Goal: Information Seeking & Learning: Learn about a topic

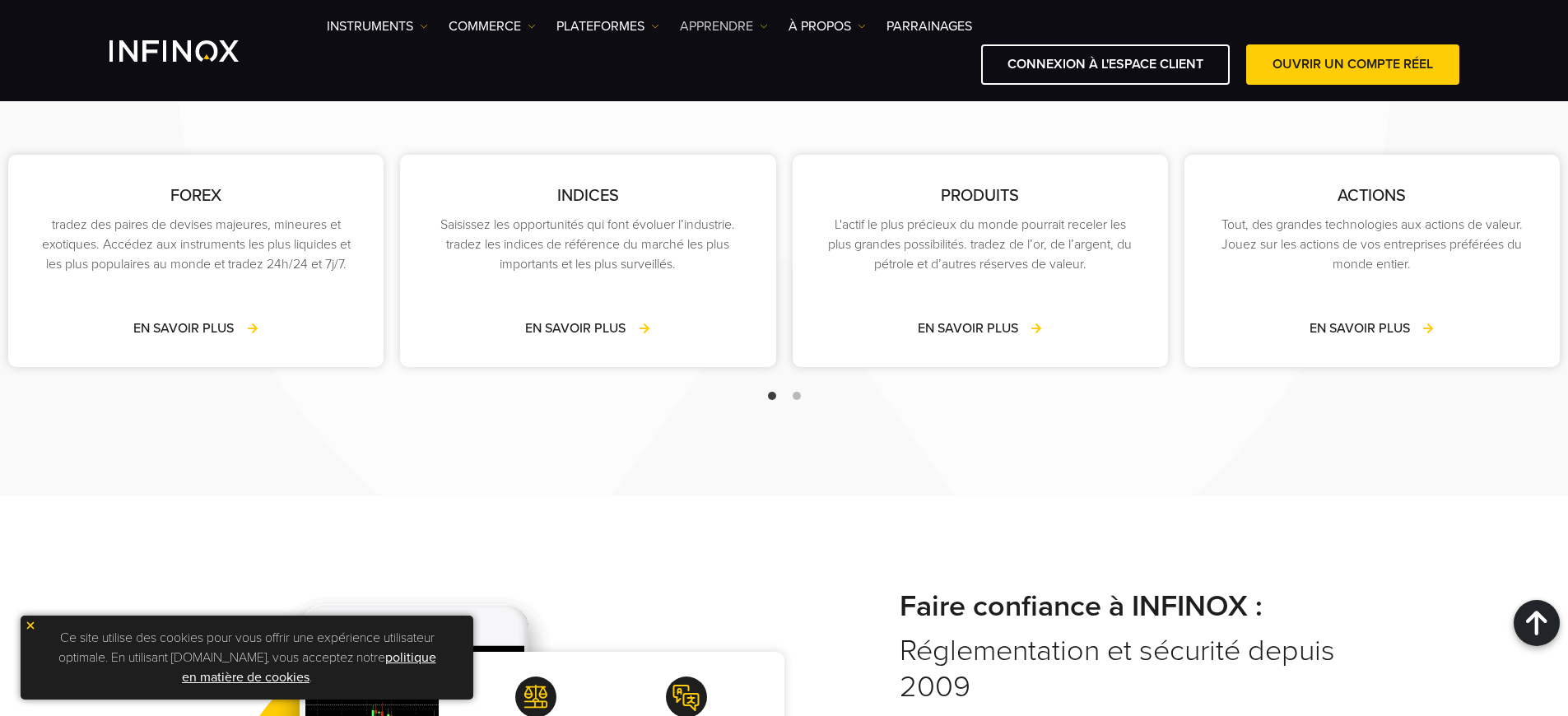
click at [724, 26] on link "APPRENDRE" at bounding box center [723, 26] width 88 height 20
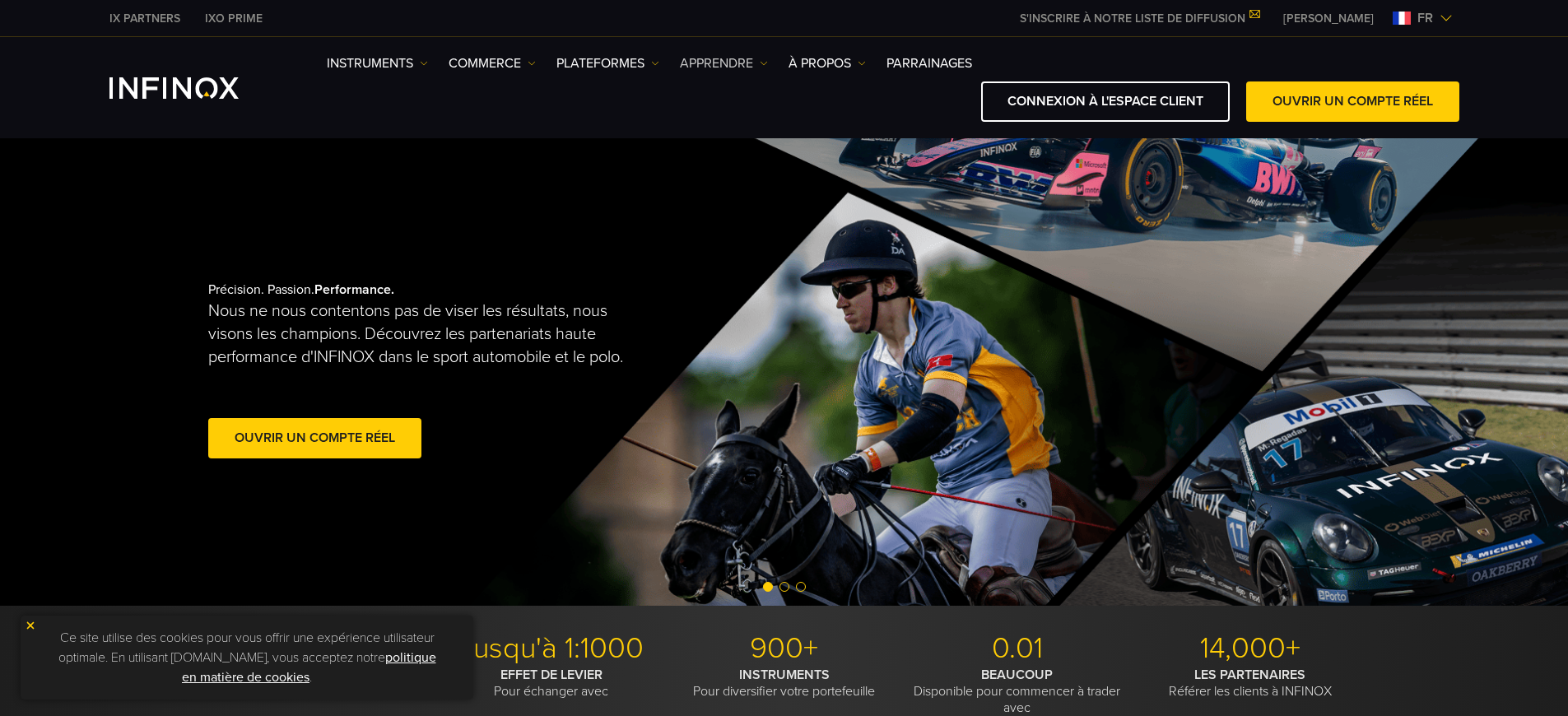
click at [724, 64] on link "APPRENDRE" at bounding box center [723, 64] width 88 height 20
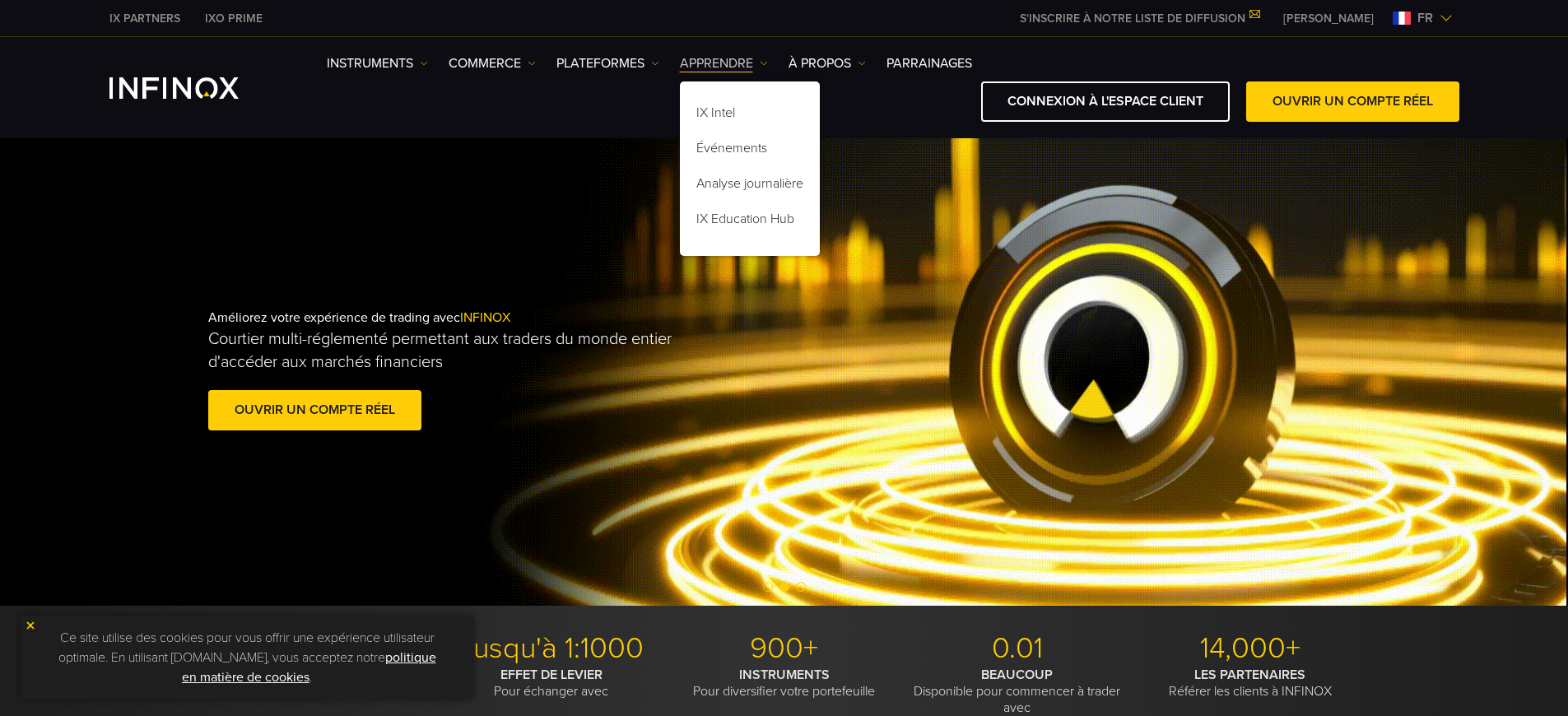
click at [724, 64] on link "APPRENDRE" at bounding box center [723, 64] width 88 height 20
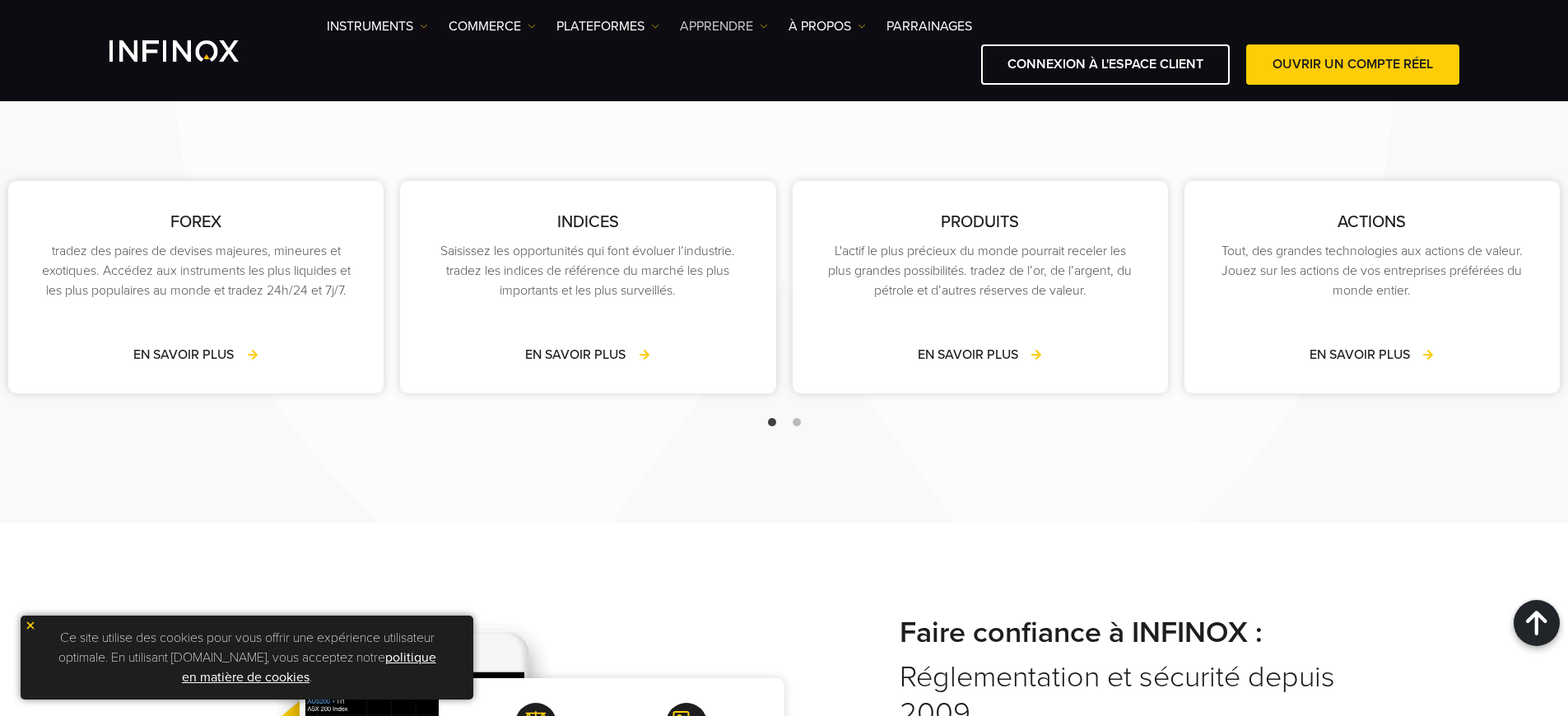
click at [724, 26] on link "APPRENDRE" at bounding box center [723, 26] width 88 height 20
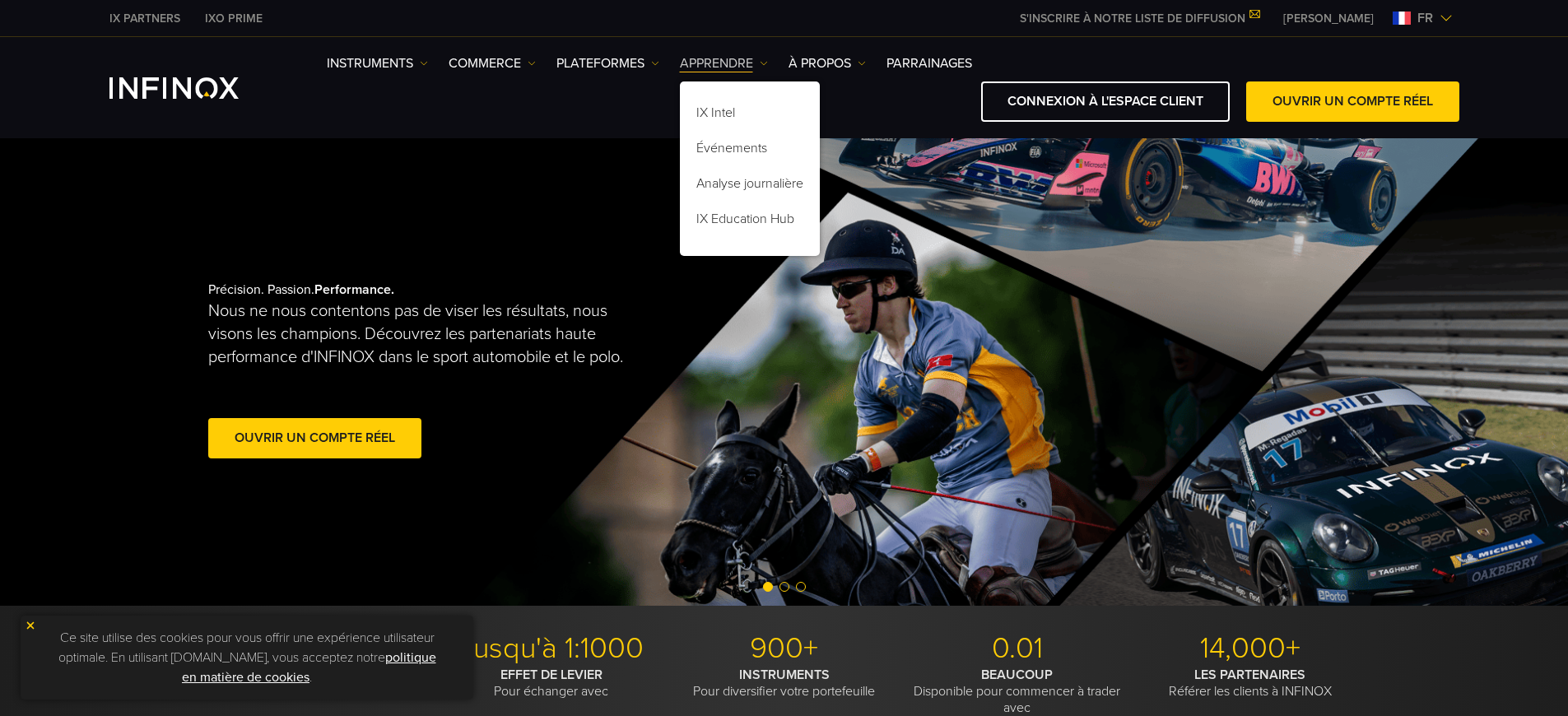
click at [724, 64] on link "APPRENDRE" at bounding box center [723, 64] width 88 height 20
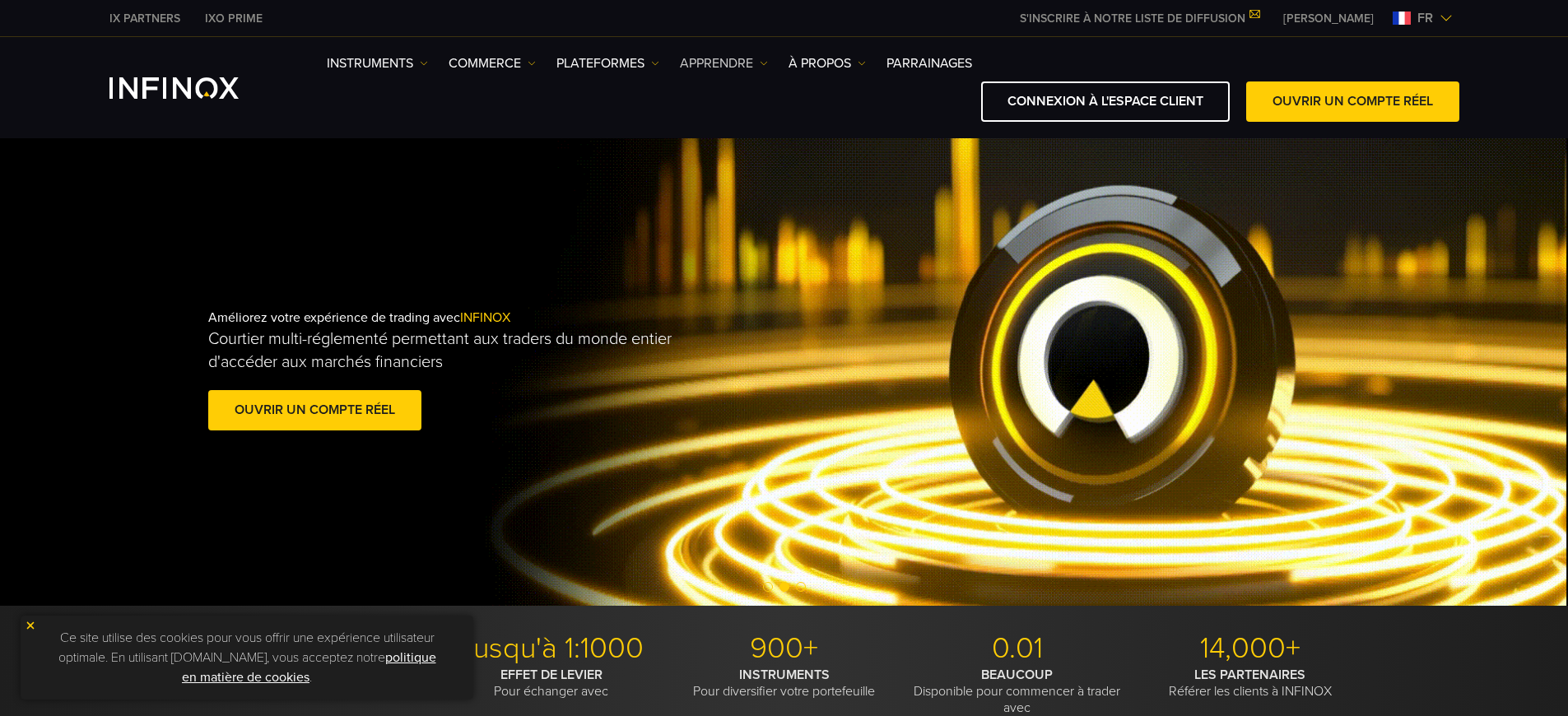
click at [724, 64] on link "APPRENDRE" at bounding box center [723, 64] width 88 height 20
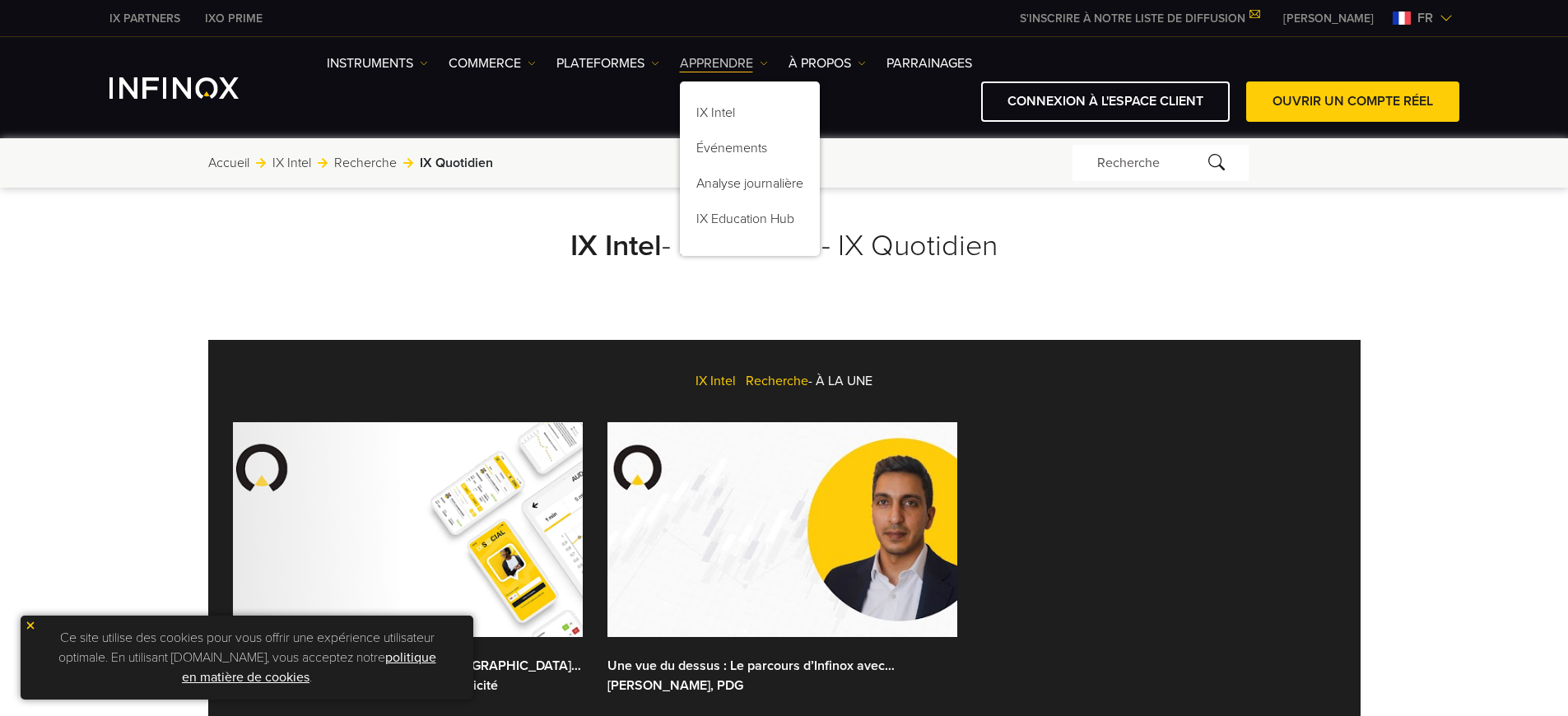
click at [724, 64] on link "APPRENDRE" at bounding box center [723, 64] width 88 height 20
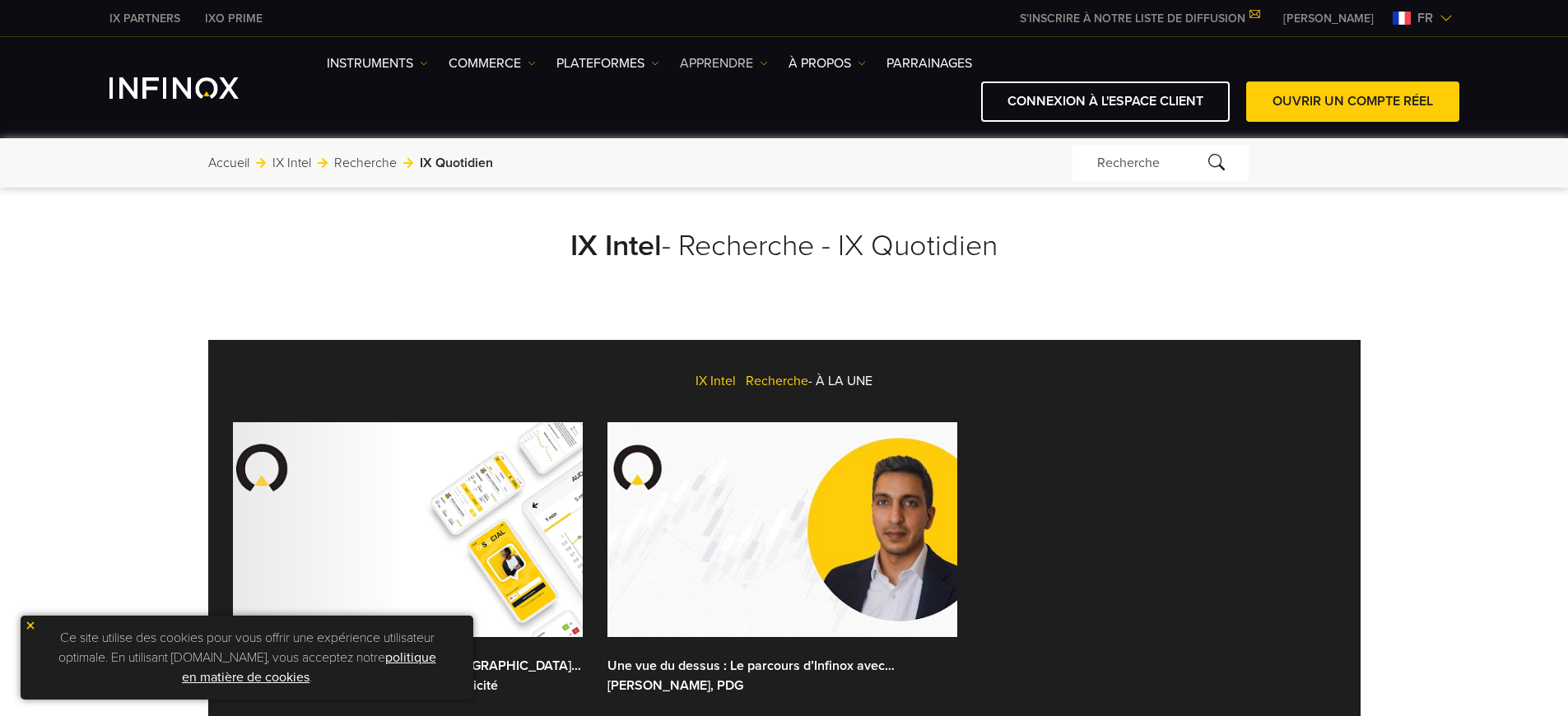
scroll to position [2728, 0]
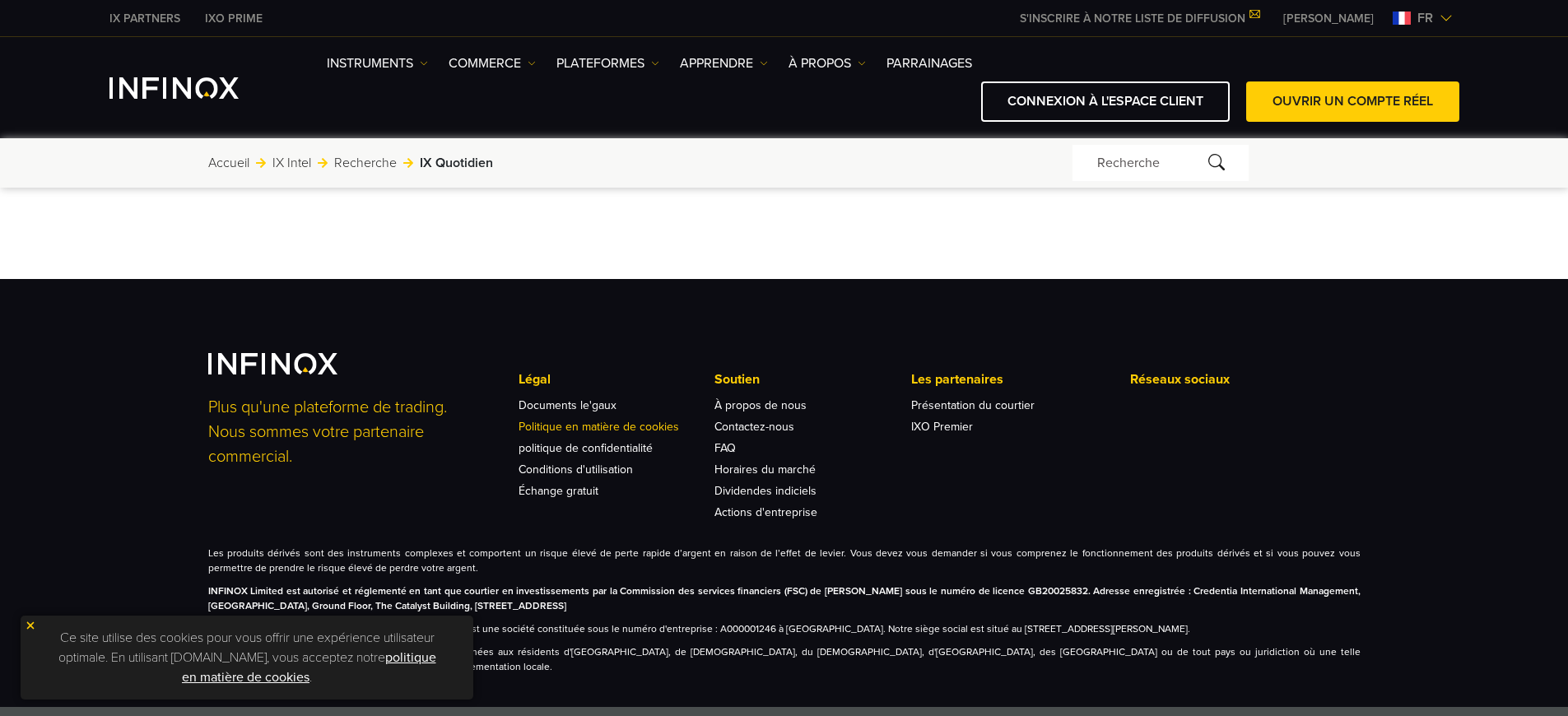
click at [598, 423] on link "Politique en matière de cookies" at bounding box center [599, 426] width 161 height 14
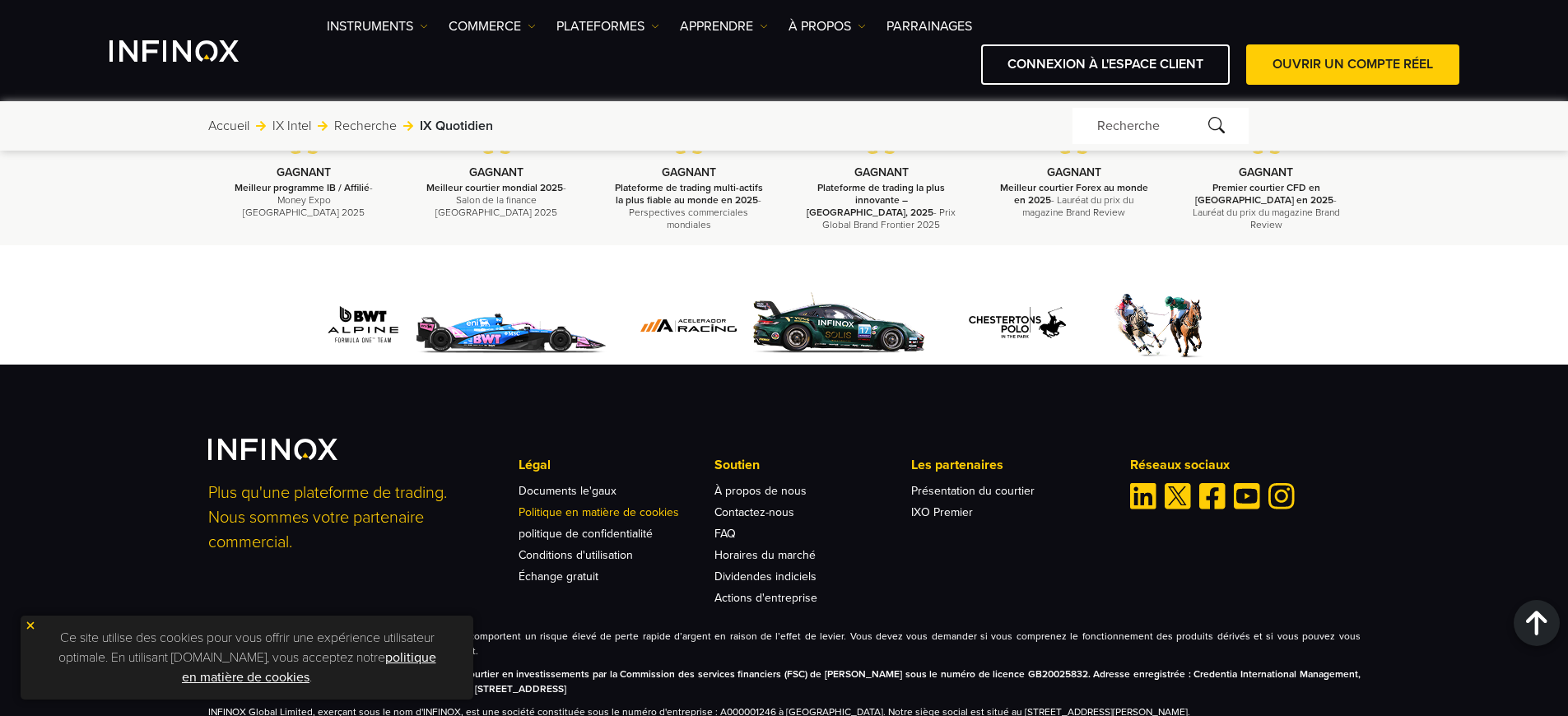
scroll to position [0, 0]
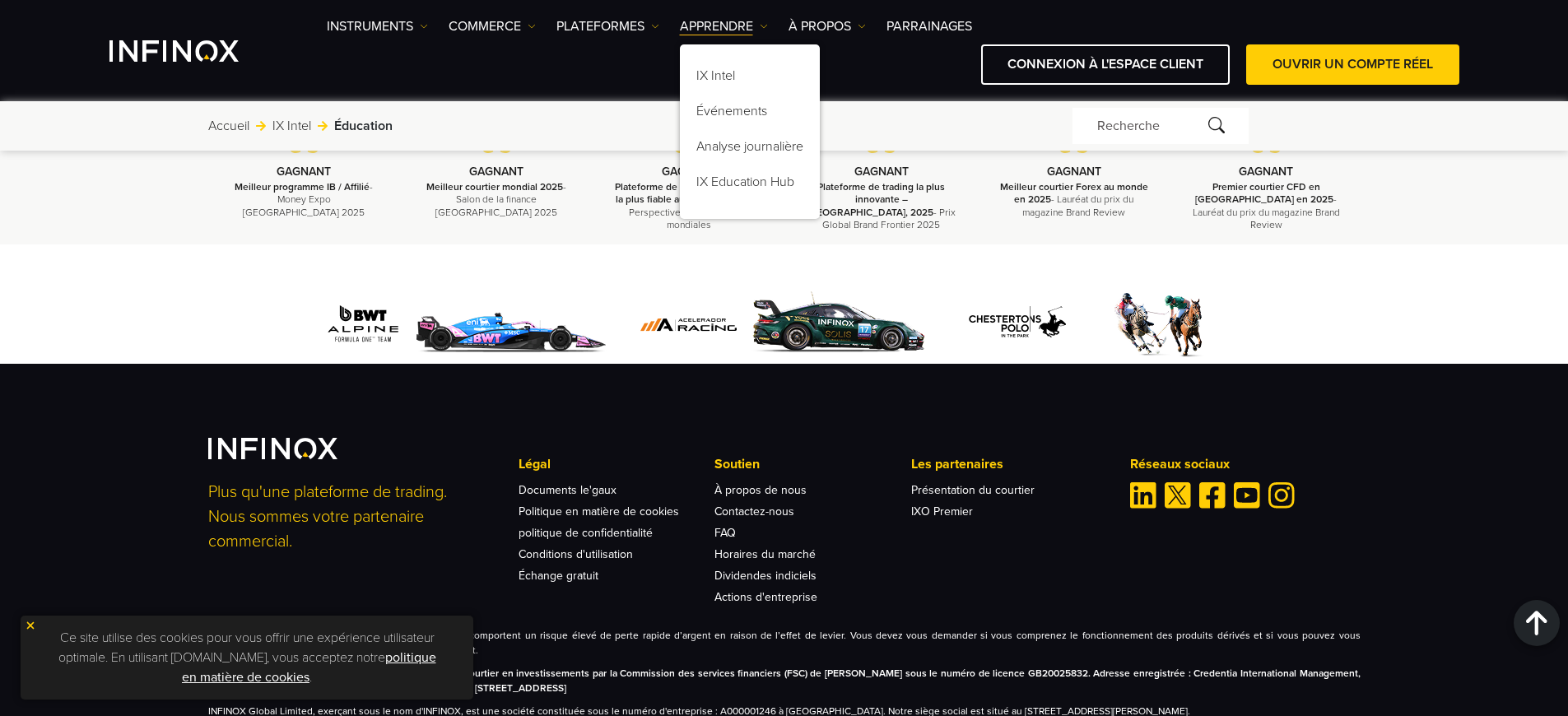
click at [398, 658] on link "politique en matière de cookies" at bounding box center [309, 668] width 254 height 36
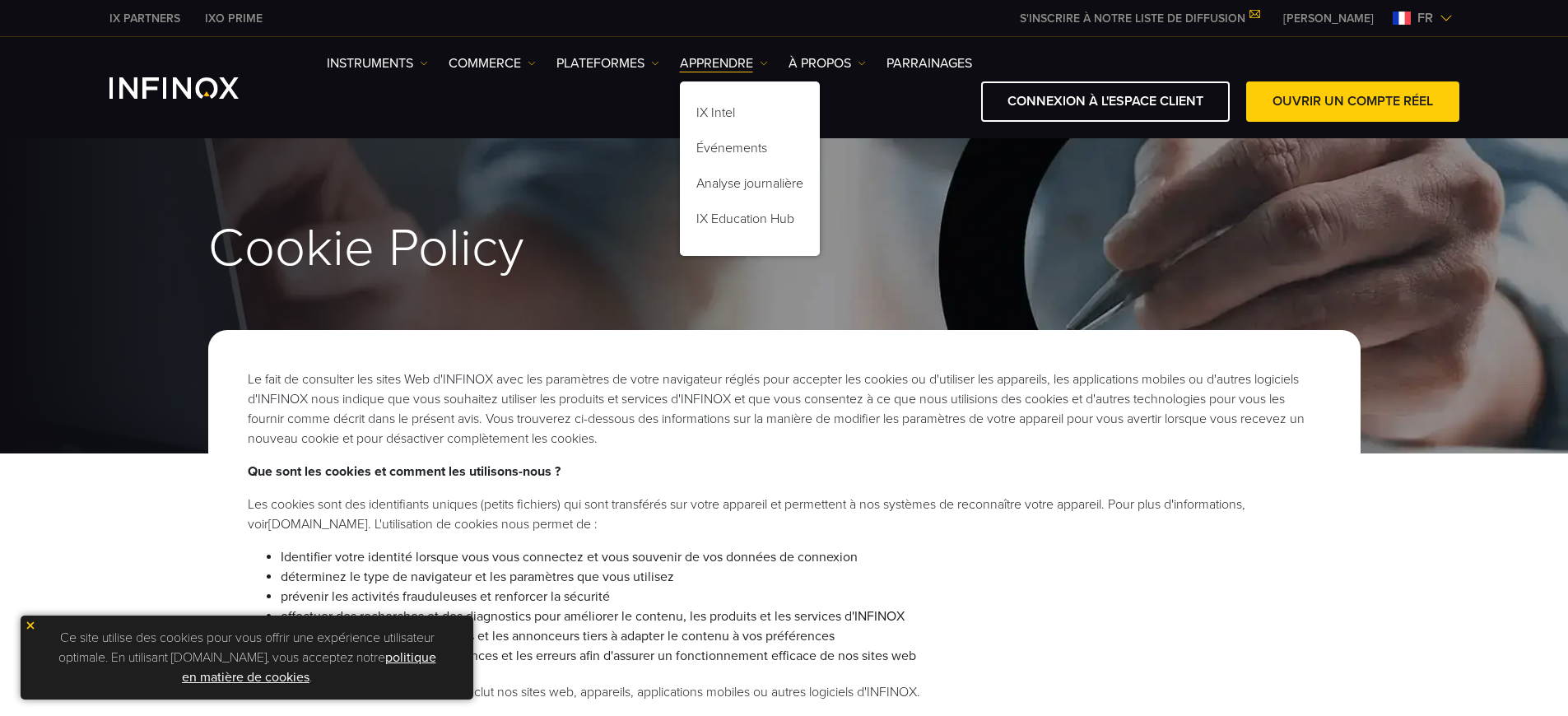
click at [799, 557] on li "Identifier votre identité lorsque vous vous connectez et vous souvenir de vos d…" at bounding box center [800, 557] width 1040 height 20
